Goal: Book appointment/travel/reservation

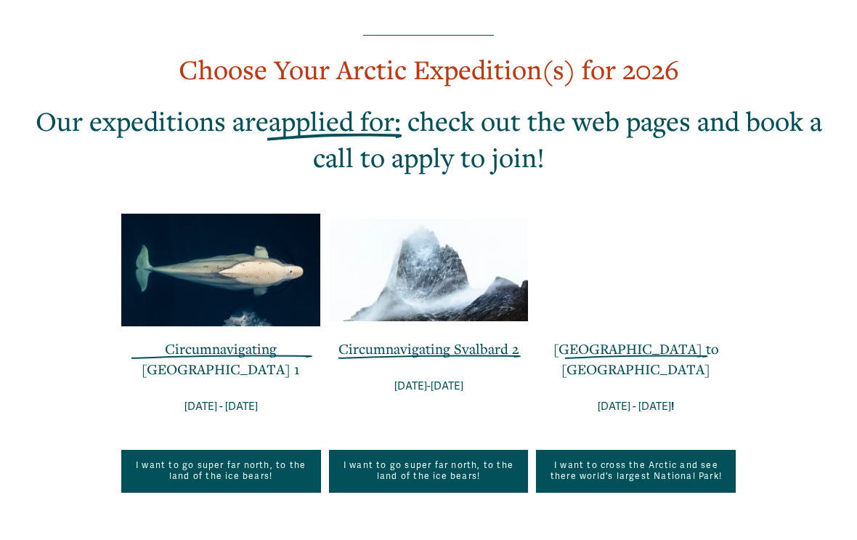
scroll to position [981, 0]
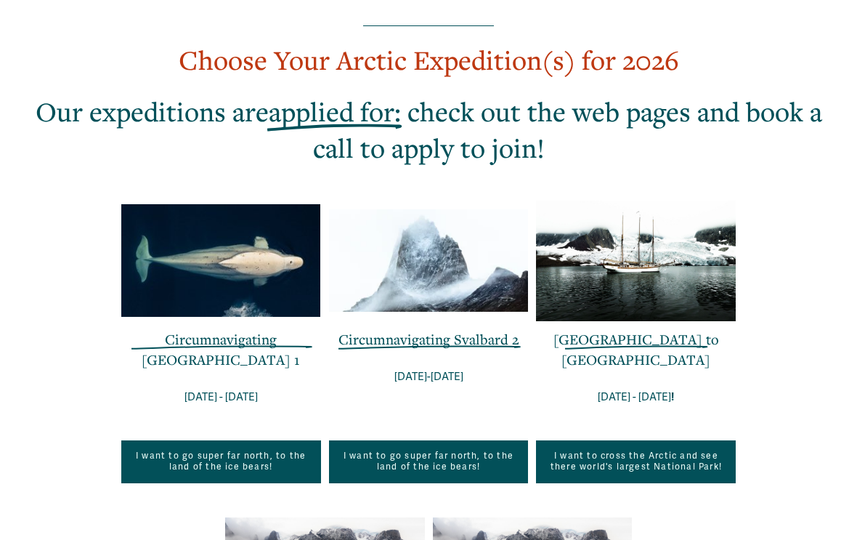
click at [719, 306] on div "EXPLORE OUR EXPEDITIONS IN THE POLAR REGIONS Founded on the unparalleled expedi…" at bounding box center [428, 294] width 857 height 988
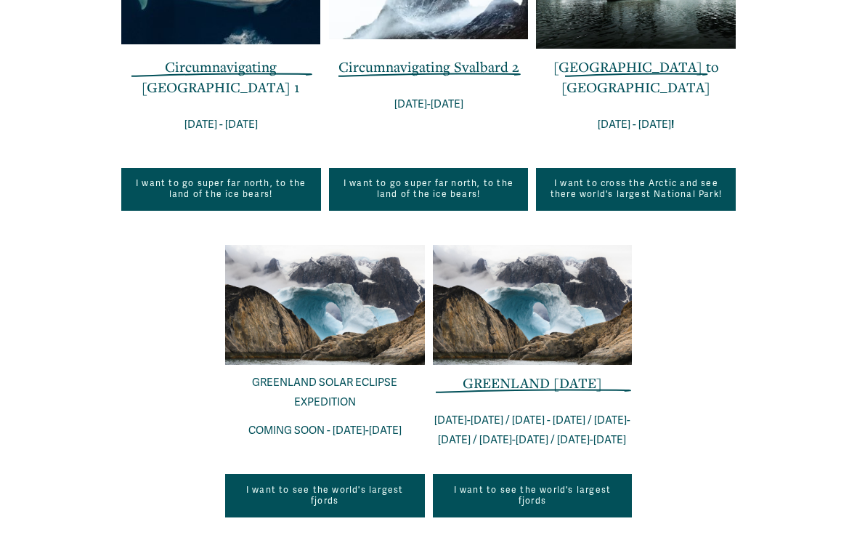
scroll to position [1253, 0]
click at [537, 245] on div at bounding box center [533, 305] width 200 height 121
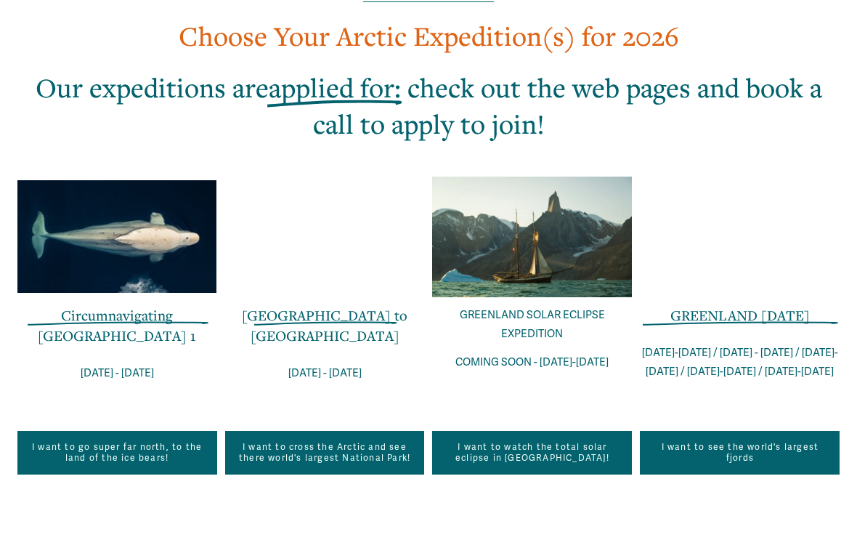
scroll to position [1005, 0]
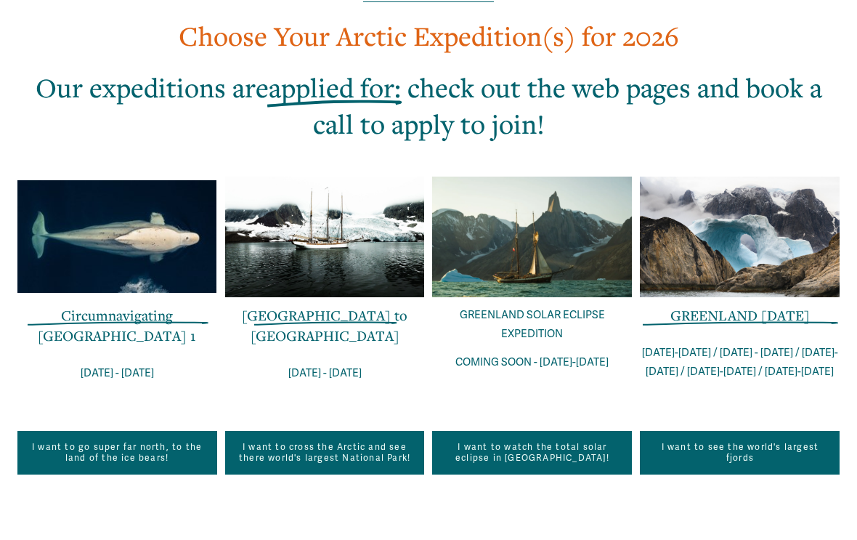
click at [755, 306] on span "GREENLAND [DATE]" at bounding box center [739, 315] width 139 height 19
click at [749, 176] on div at bounding box center [740, 236] width 200 height 121
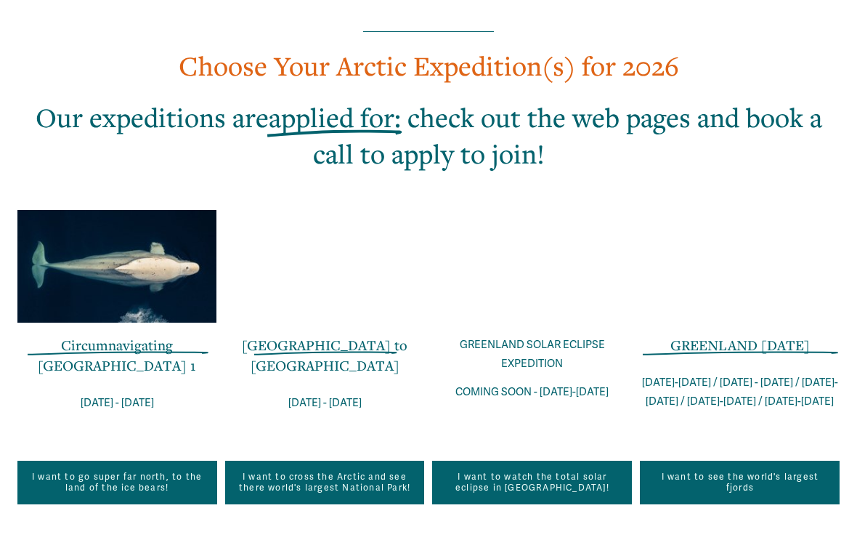
scroll to position [975, 0]
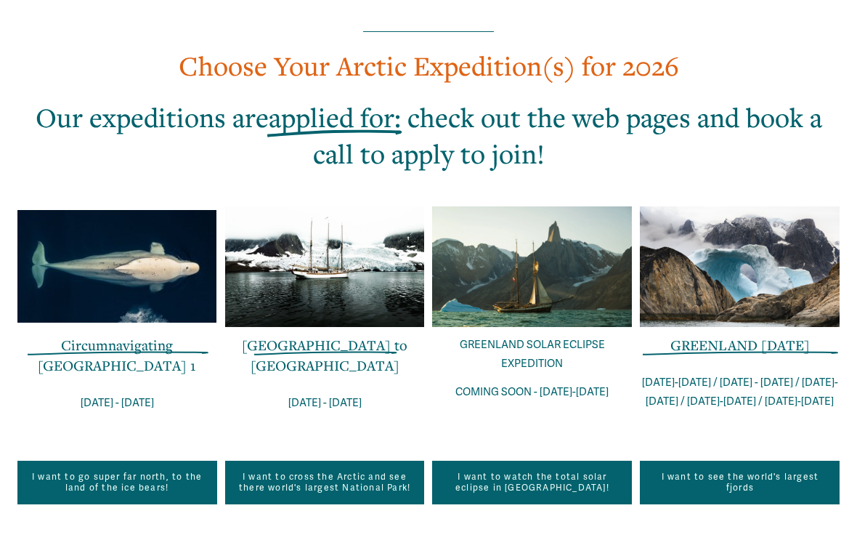
click at [718, 461] on link "I want to see the world's largest fjords" at bounding box center [740, 483] width 200 height 44
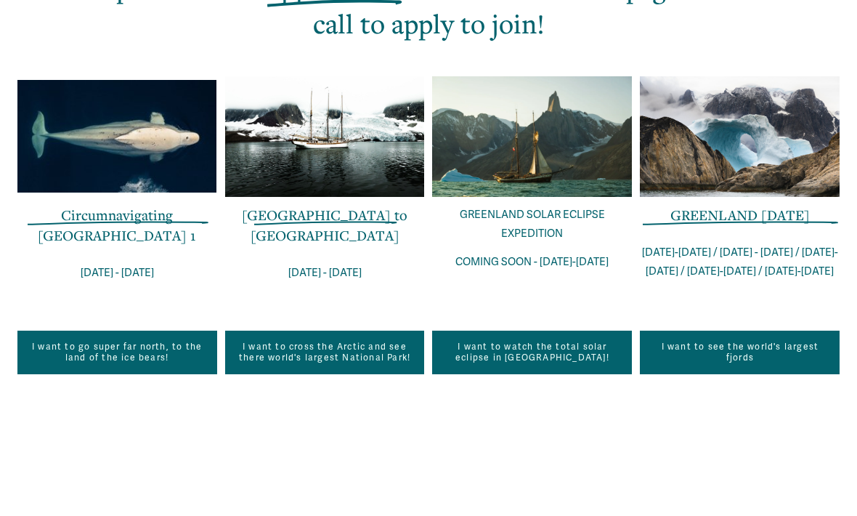
scroll to position [1110, 0]
